Goal: Task Accomplishment & Management: Use online tool/utility

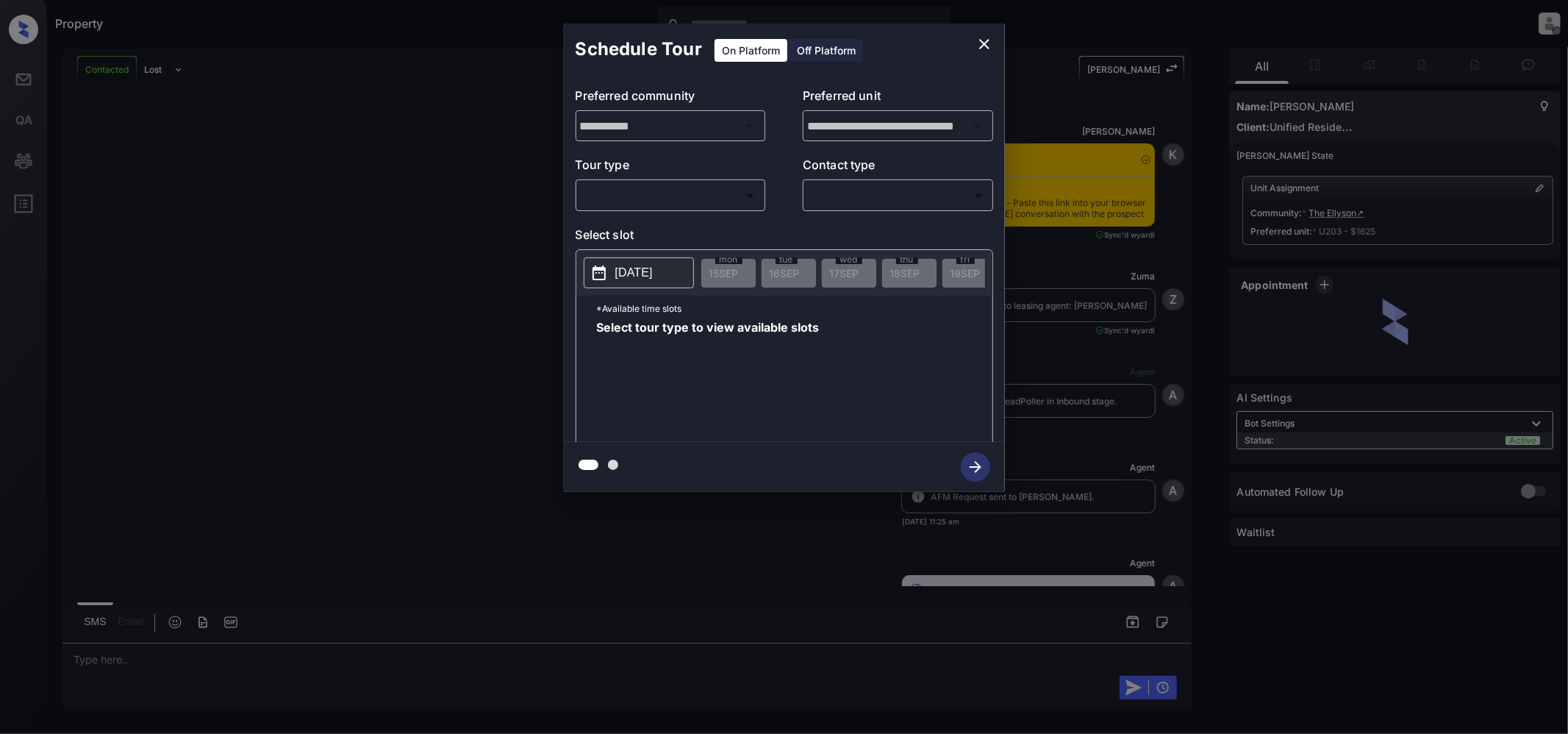
scroll to position [1553, 0]
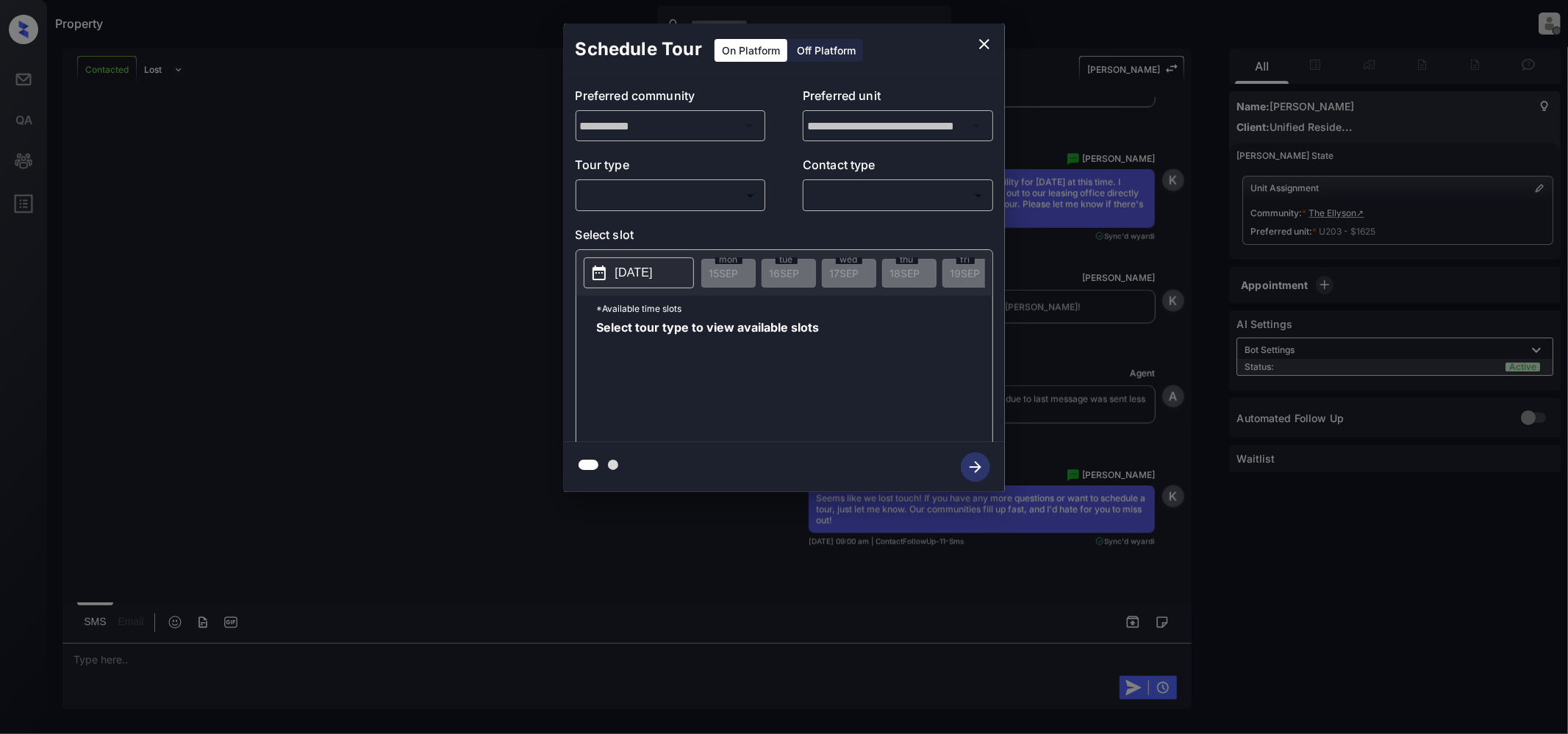
click at [732, 209] on div "​ ​" at bounding box center [671, 195] width 190 height 32
click at [653, 200] on body "Property [PERSON_NAME] Offline Set yourself online Set yourself on break Profil…" at bounding box center [784, 367] width 1568 height 734
click at [641, 219] on li "In Person" at bounding box center [670, 229] width 181 height 26
type input "********"
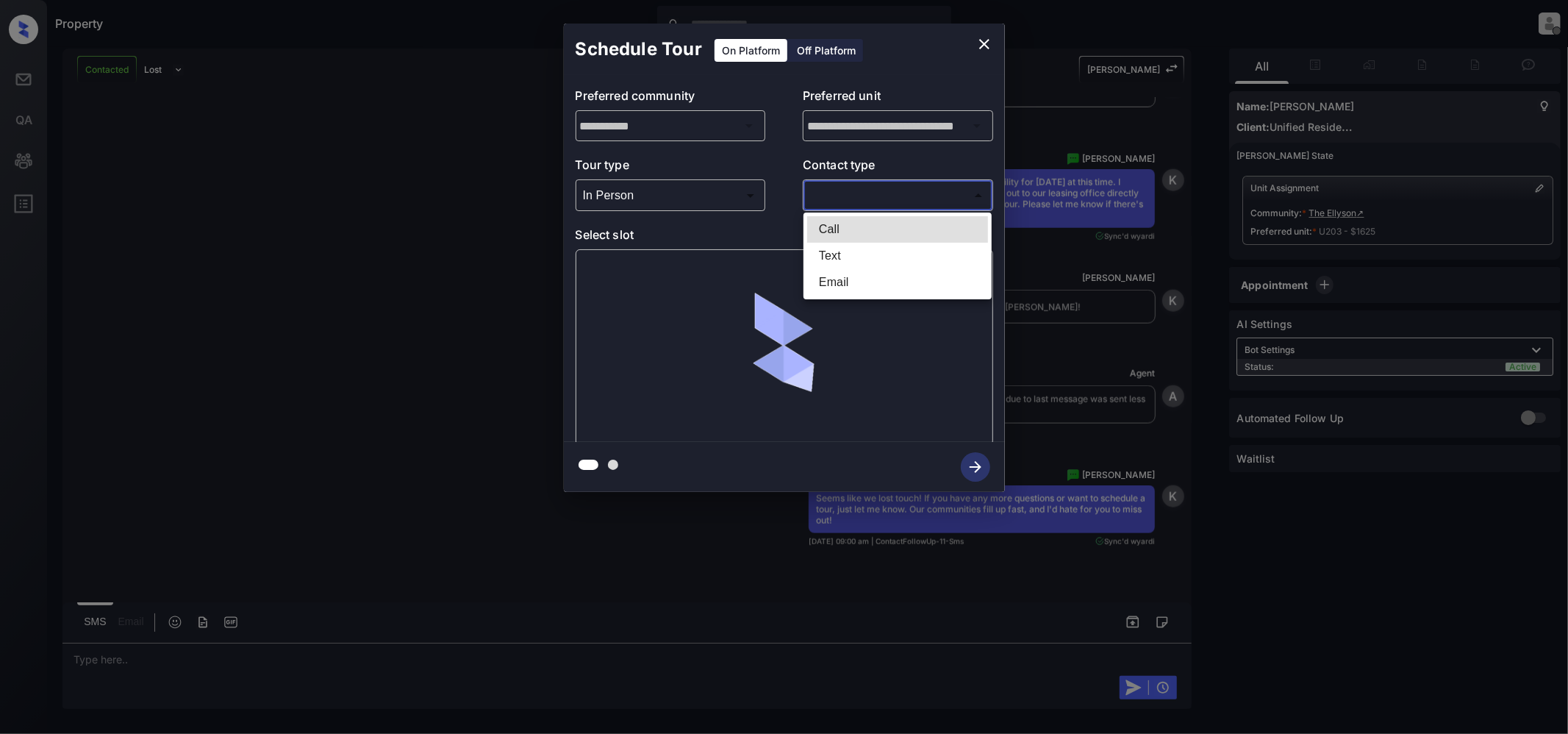
click at [855, 191] on body "Property [PERSON_NAME] Offline Set yourself online Set yourself on break Profil…" at bounding box center [784, 367] width 1568 height 734
drag, startPoint x: 839, startPoint y: 253, endPoint x: 877, endPoint y: 303, distance: 62.8
click at [837, 253] on li "Text" at bounding box center [897, 255] width 181 height 26
type input "****"
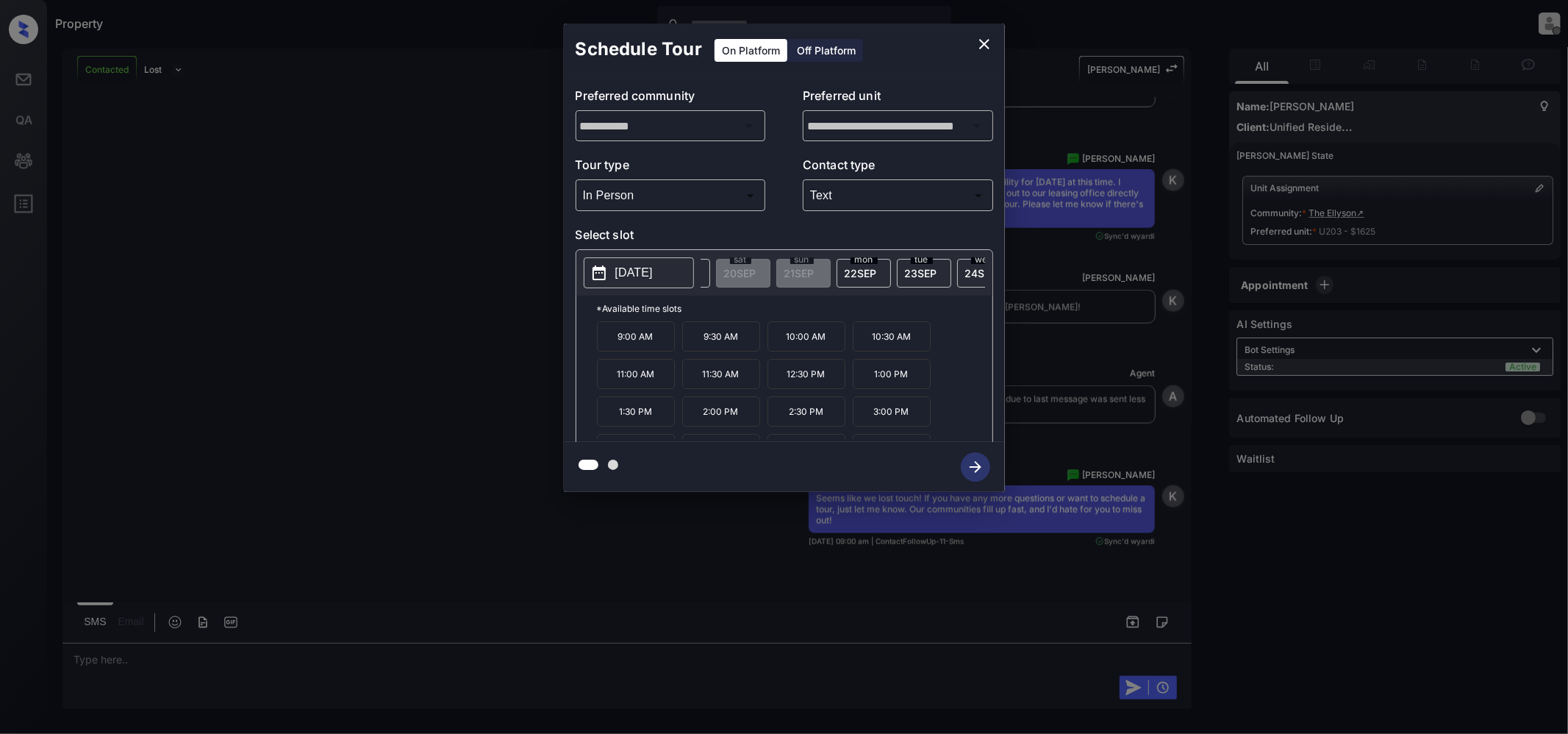
scroll to position [0, 326]
click at [979, 38] on icon "close" at bounding box center [984, 44] width 17 height 17
